Goal: Communication & Community: Share content

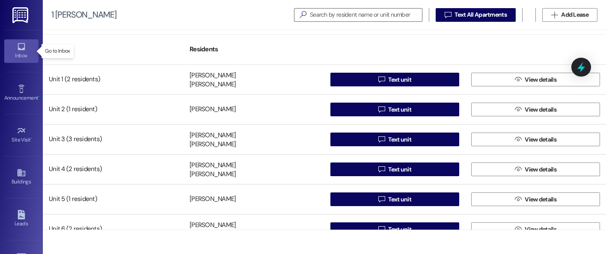
click at [23, 56] on div "Inbox" at bounding box center [21, 55] width 43 height 9
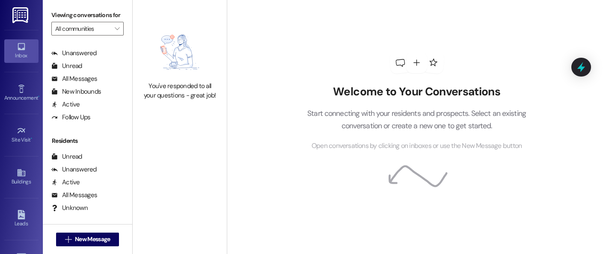
scroll to position [142, 0]
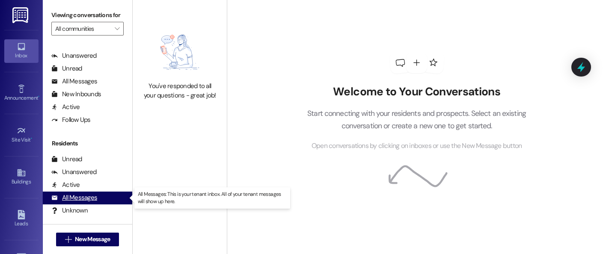
click at [102, 197] on div "All Messages (undefined)" at bounding box center [87, 198] width 89 height 13
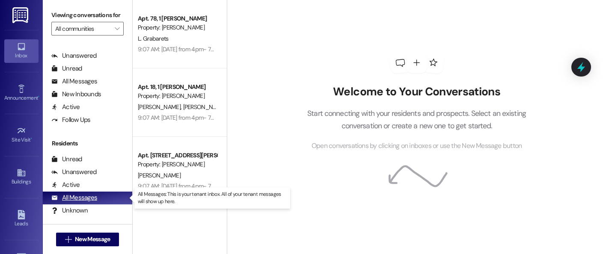
click at [102, 197] on div "All Messages (undefined)" at bounding box center [87, 198] width 89 height 13
drag, startPoint x: 102, startPoint y: 197, endPoint x: 89, endPoint y: 197, distance: 13.7
click at [89, 197] on div "All Messages" at bounding box center [74, 197] width 46 height 9
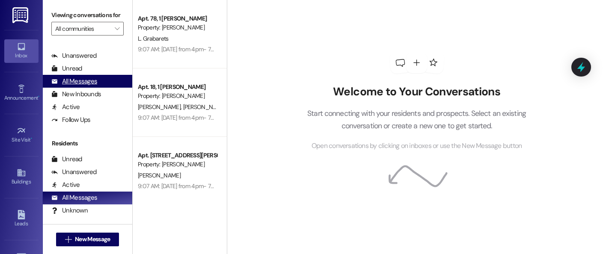
drag, startPoint x: 89, startPoint y: 197, endPoint x: 73, endPoint y: 83, distance: 115.2
click at [73, 83] on div "All Messages" at bounding box center [74, 81] width 46 height 9
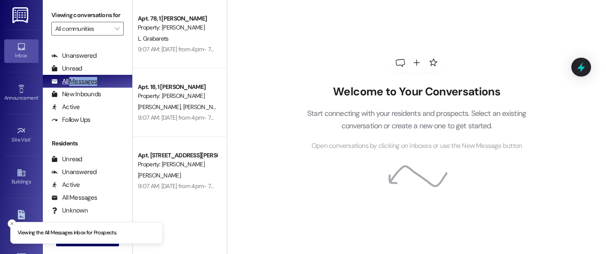
click at [73, 83] on div "All Messages" at bounding box center [74, 81] width 46 height 9
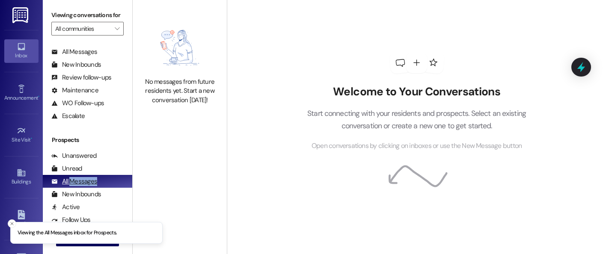
scroll to position [0, 0]
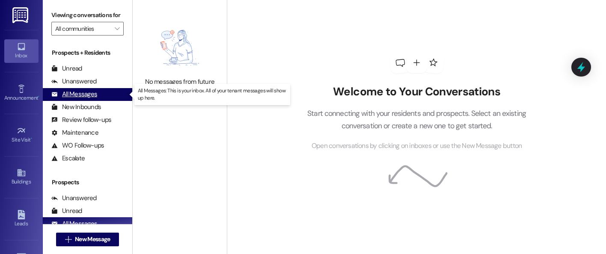
click at [74, 95] on div "All Messages" at bounding box center [74, 94] width 46 height 9
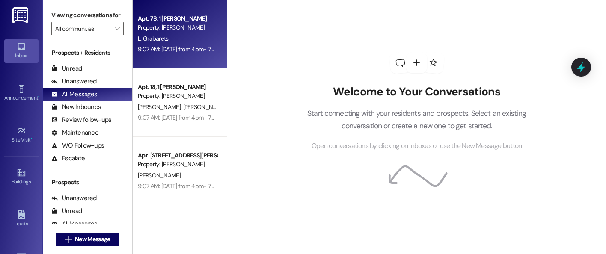
click at [176, 55] on div "Apt. 78, 1 [PERSON_NAME] Property: [PERSON_NAME][GEOGRAPHIC_DATA] 9:07 AM: [DAT…" at bounding box center [180, 34] width 94 height 68
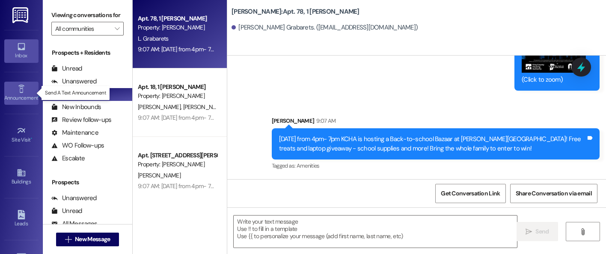
click at [21, 92] on icon at bounding box center [21, 89] width 6 height 8
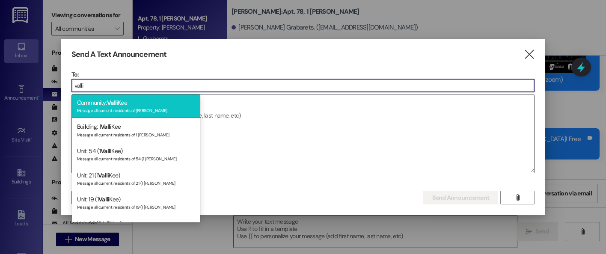
type input "valli"
click at [145, 109] on div "Message all current residents of [PERSON_NAME]" at bounding box center [136, 109] width 118 height 7
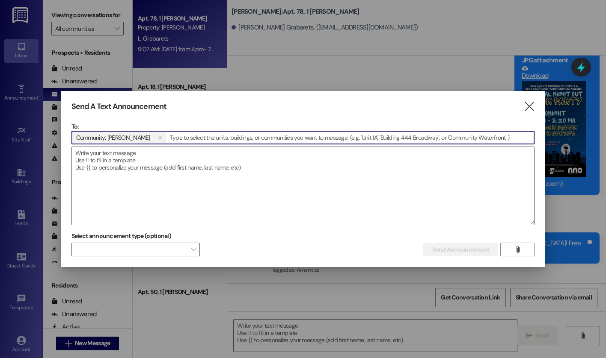
scroll to position [1815, 0]
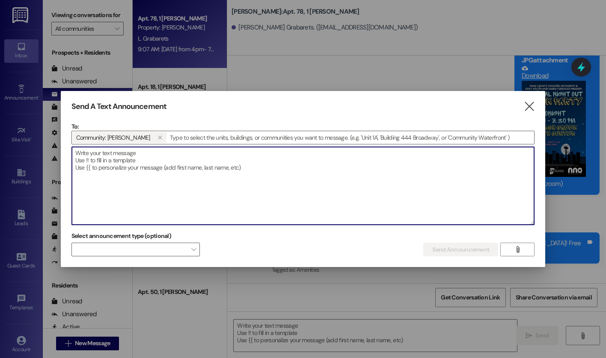
click at [430, 206] on textarea at bounding box center [303, 186] width 462 height 78
click at [526, 108] on icon "" at bounding box center [529, 106] width 12 height 9
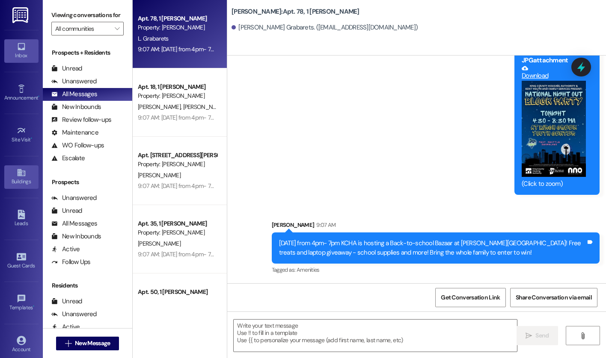
click at [16, 182] on div "Buildings" at bounding box center [21, 182] width 43 height 9
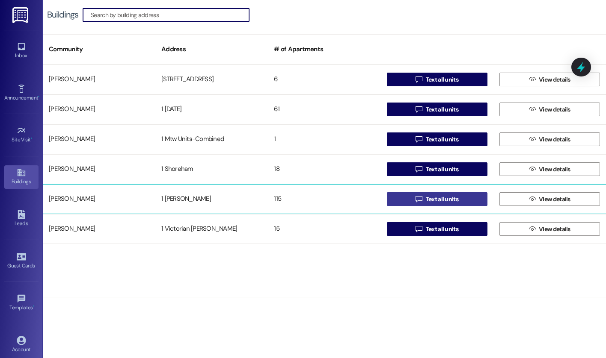
click at [463, 198] on button " Text all units" at bounding box center [437, 199] width 101 height 14
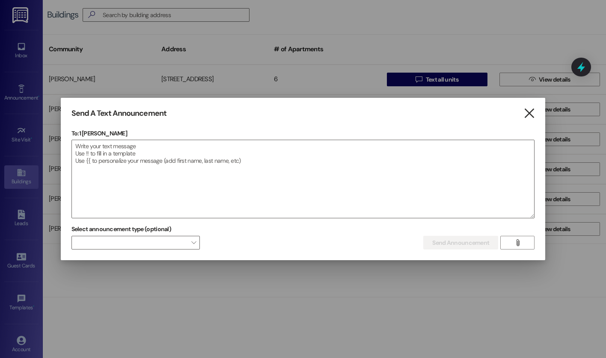
click at [529, 115] on icon "" at bounding box center [529, 113] width 12 height 9
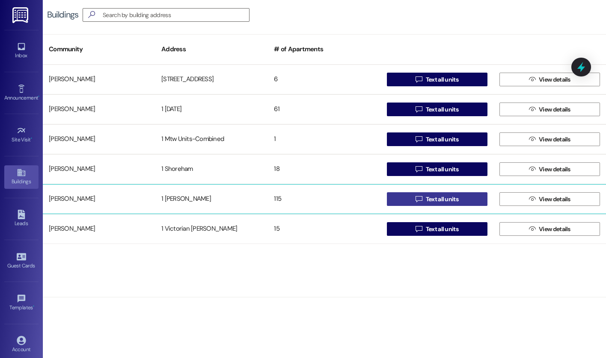
click at [445, 198] on span "Text all units" at bounding box center [442, 199] width 33 height 9
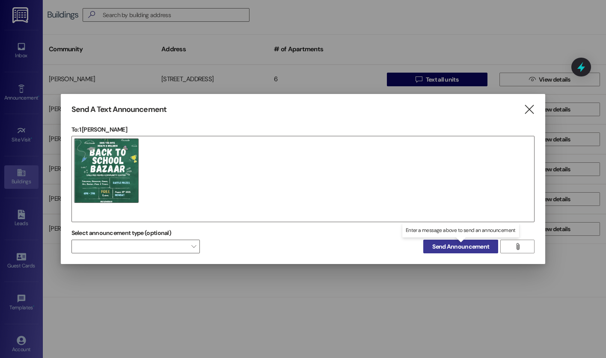
click at [437, 249] on span "Send Announcement" at bounding box center [460, 247] width 57 height 9
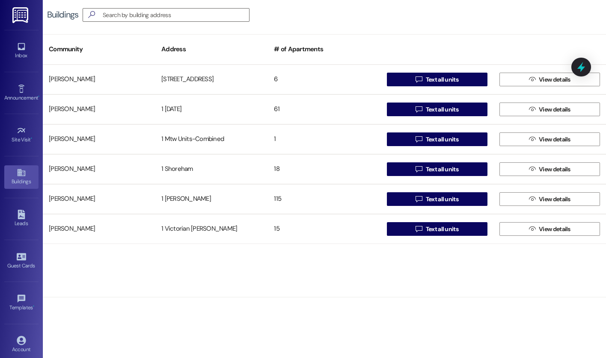
click at [308, 254] on div "[PERSON_NAME][GEOGRAPHIC_DATA] I 6  Text all units  View details [PERSON_NAME…" at bounding box center [324, 181] width 563 height 233
